Goal: Task Accomplishment & Management: Use online tool/utility

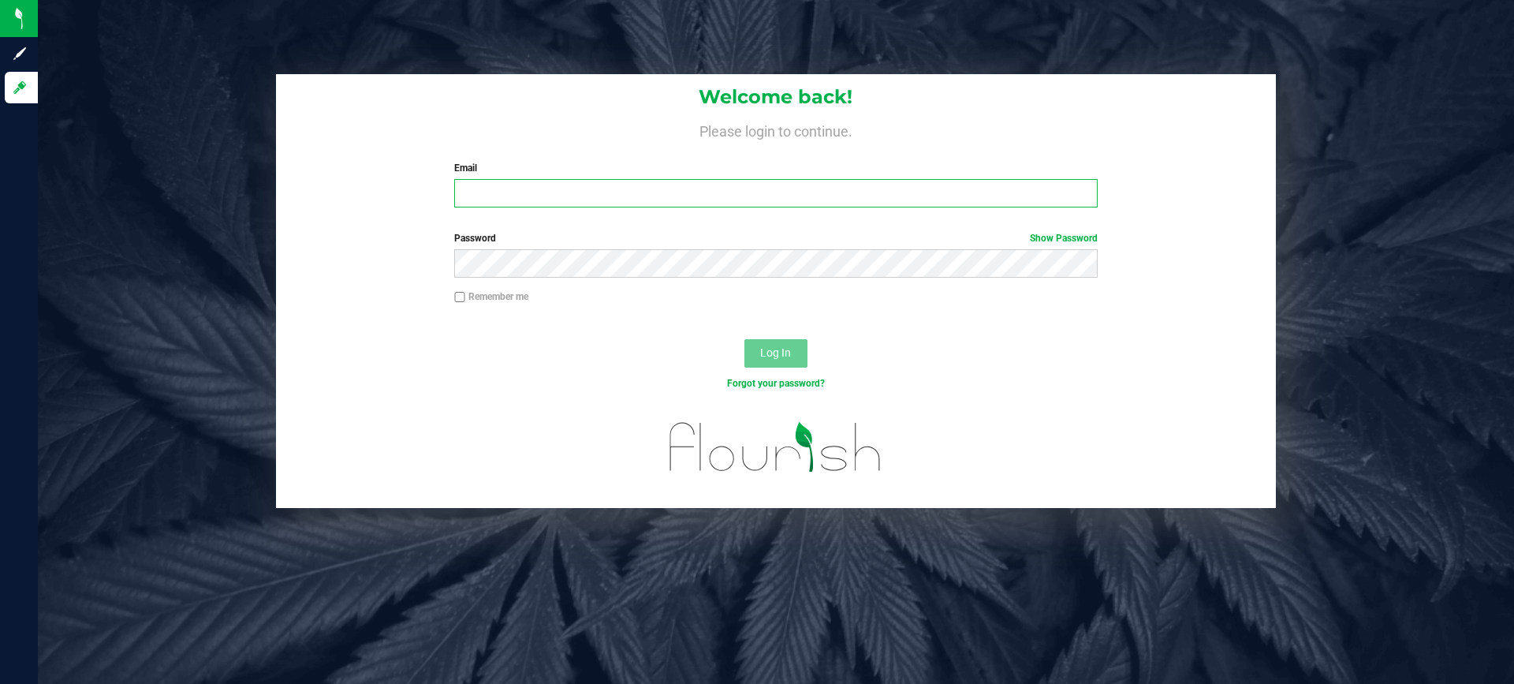
type input "[PERSON_NAME][EMAIL_ADDRESS][DOMAIN_NAME]"
click at [724, 153] on div "Welcome back! Please login to continue. Email [PERSON_NAME][EMAIL_ADDRESS][DOMA…" at bounding box center [776, 147] width 1000 height 146
click at [770, 354] on span "Log In" at bounding box center [775, 352] width 31 height 13
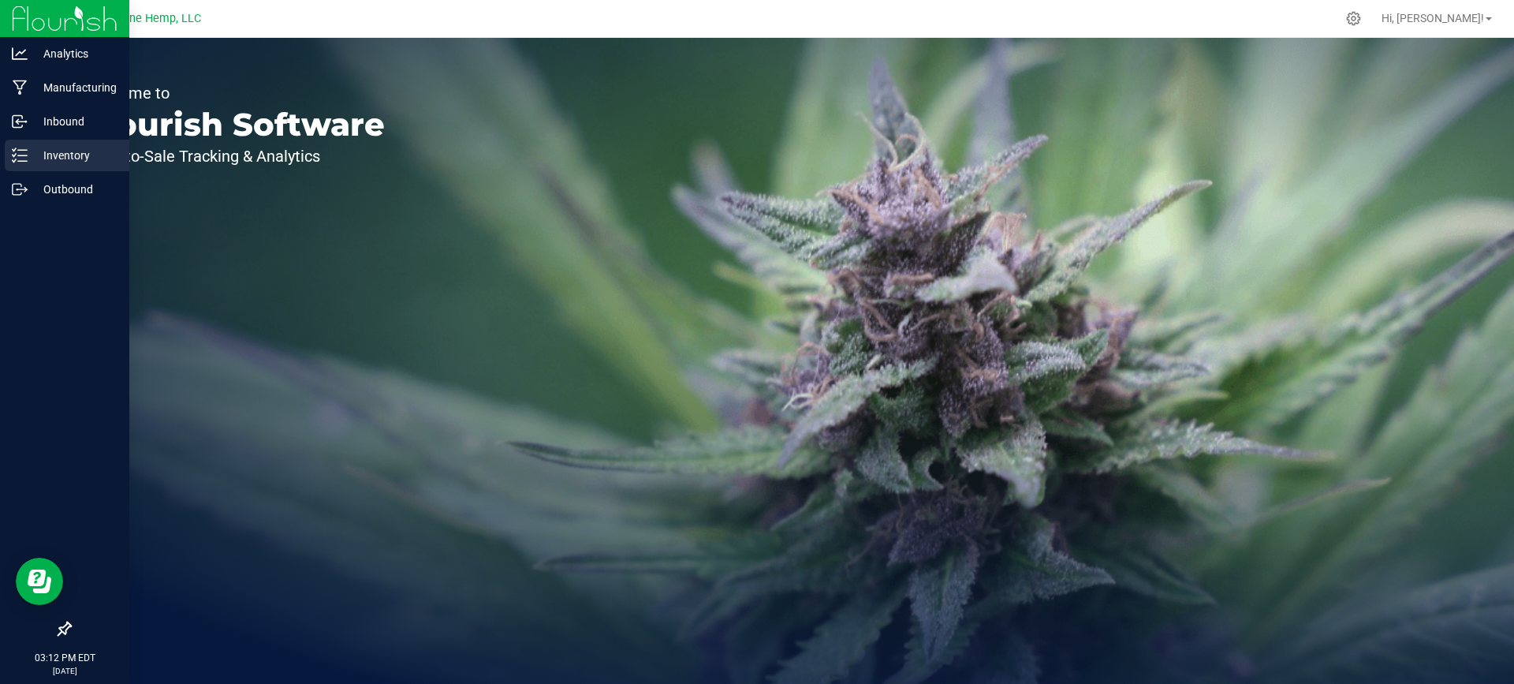
click at [90, 151] on p "Inventory" at bounding box center [75, 155] width 95 height 19
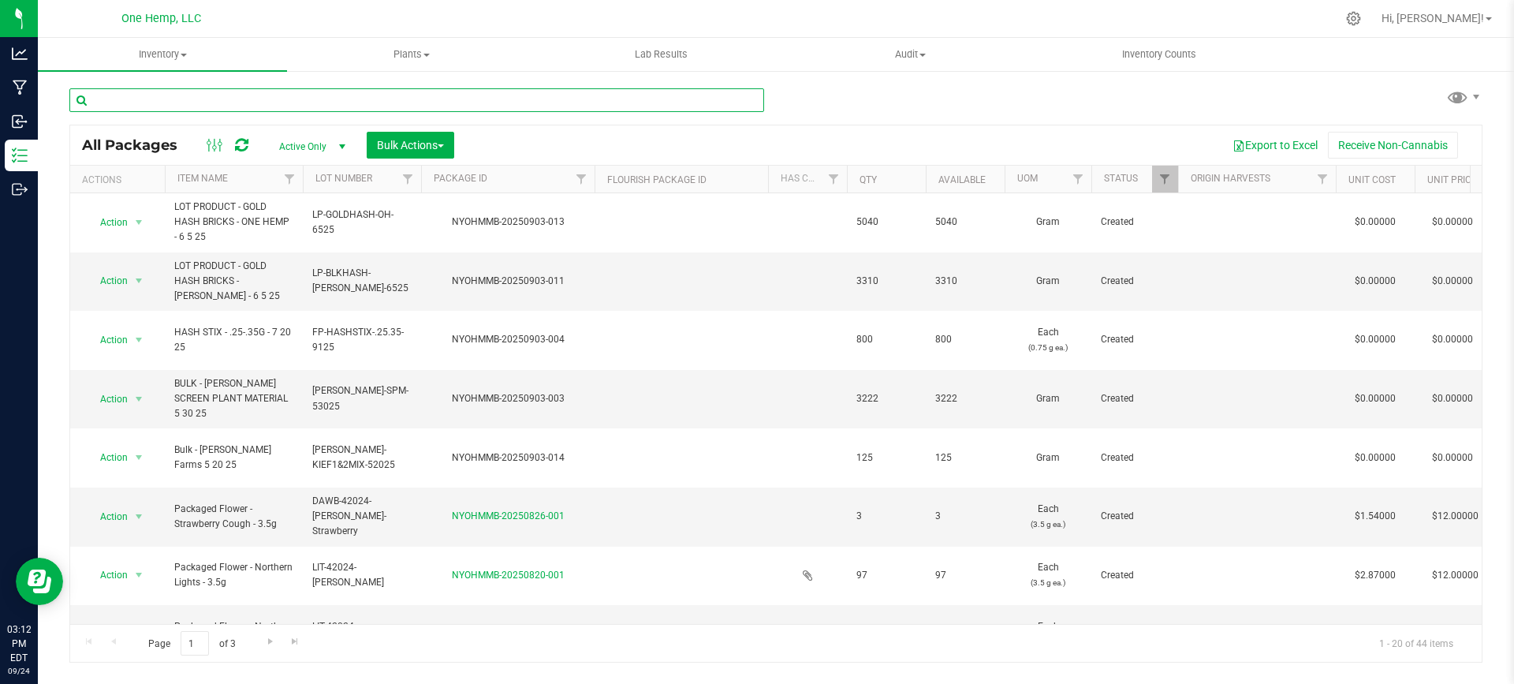
click at [286, 104] on input "text" at bounding box center [416, 100] width 695 height 24
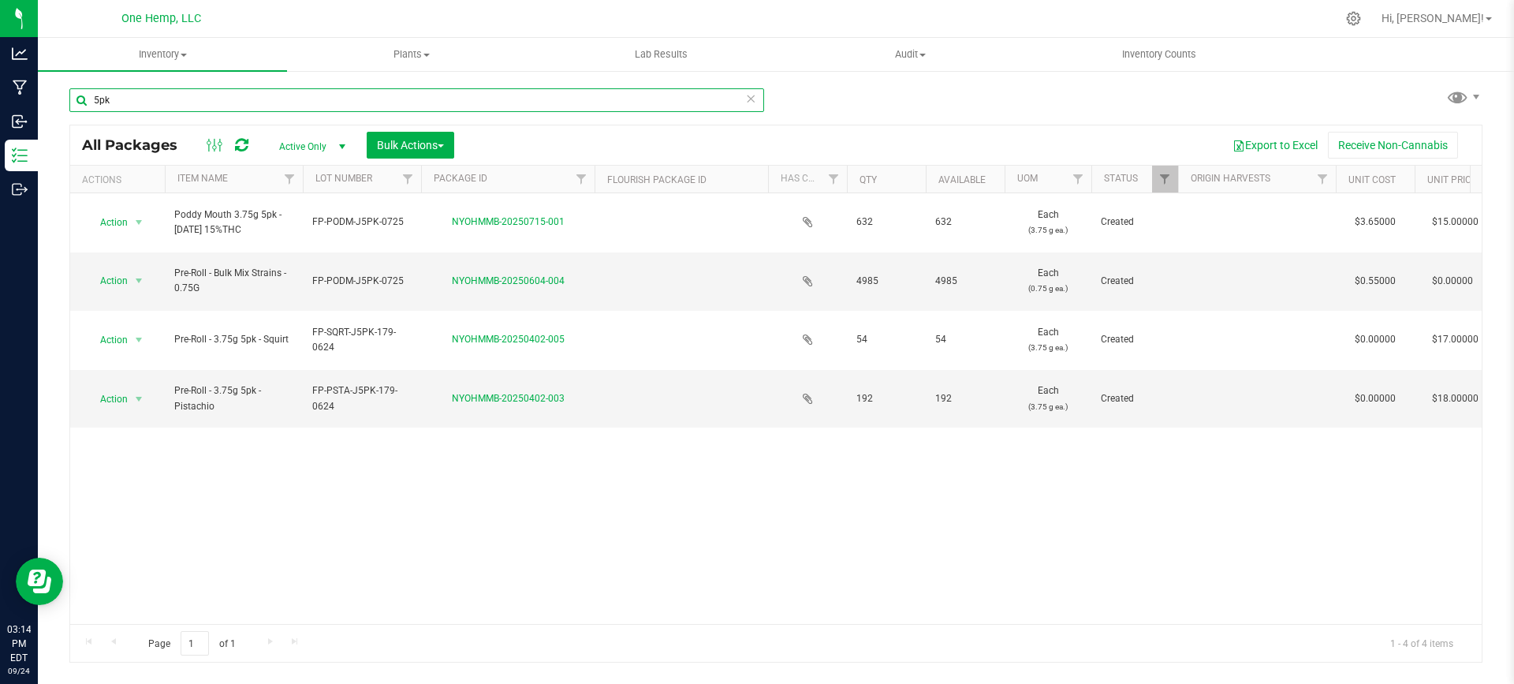
type input "5pk"
